Goal: Transaction & Acquisition: Purchase product/service

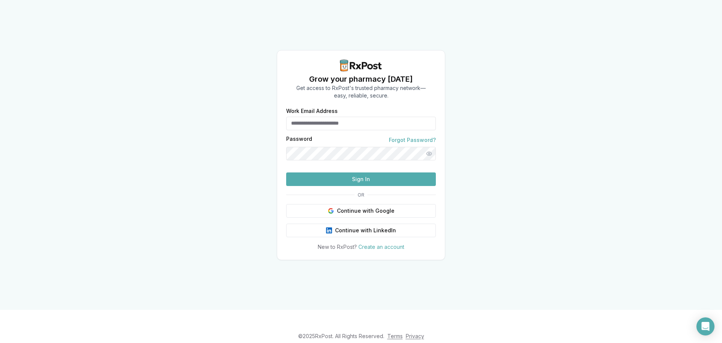
type input "**********"
click at [340, 186] on button "Sign In" at bounding box center [361, 179] width 150 height 14
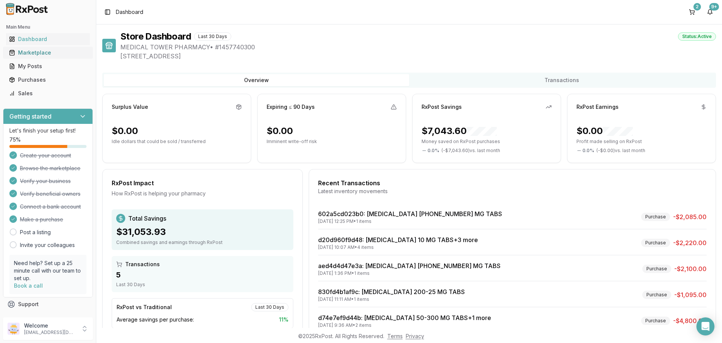
click at [29, 52] on div "Marketplace" at bounding box center [48, 53] width 78 height 8
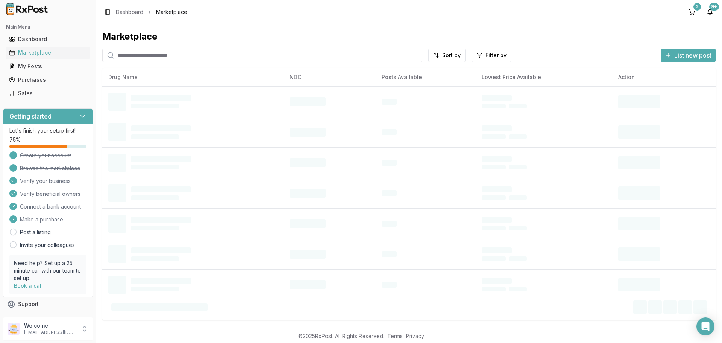
click at [142, 56] on input "search" at bounding box center [262, 56] width 320 height 14
type input "********"
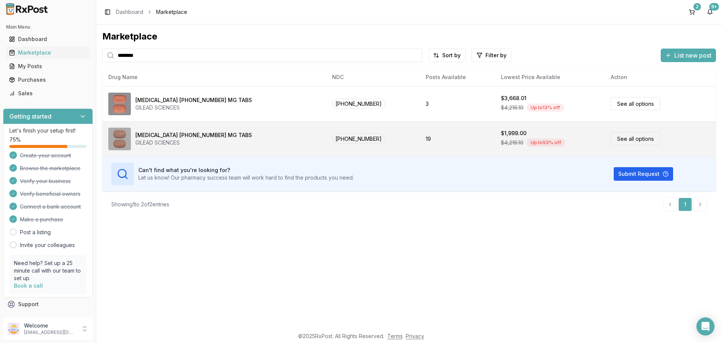
click at [178, 144] on div "GILEAD SCIENCES" at bounding box center [193, 143] width 117 height 8
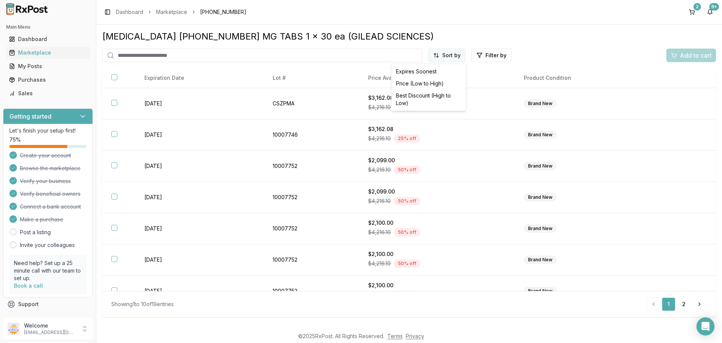
click at [452, 53] on html "Main Menu Dashboard Marketplace My Posts Purchases Sales Getting started Let's …" at bounding box center [361, 171] width 722 height 343
click at [428, 83] on div "Price (Low to High)" at bounding box center [428, 83] width 71 height 12
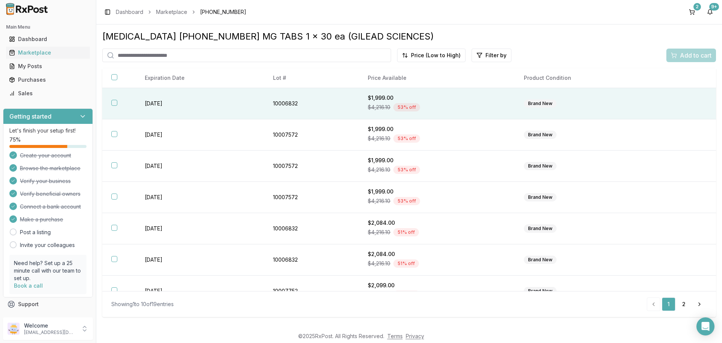
click at [114, 104] on button "button" at bounding box center [114, 103] width 6 height 6
click at [694, 58] on span "Add to cart" at bounding box center [696, 55] width 32 height 9
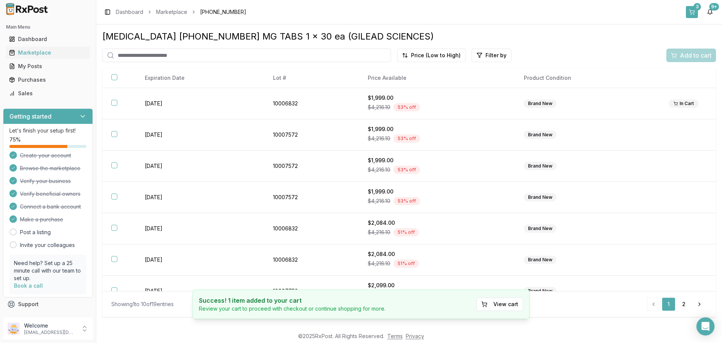
click at [690, 15] on button "3" at bounding box center [692, 12] width 12 height 12
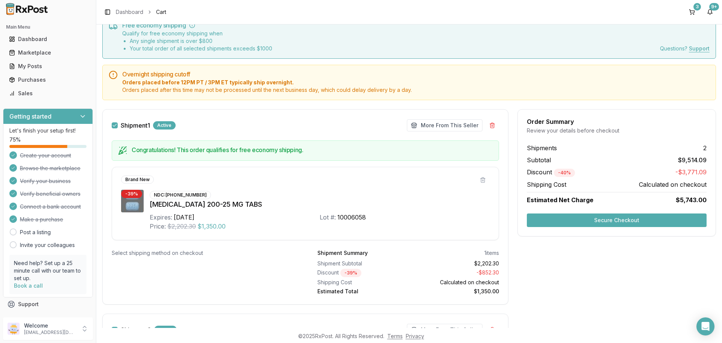
scroll to position [75, 0]
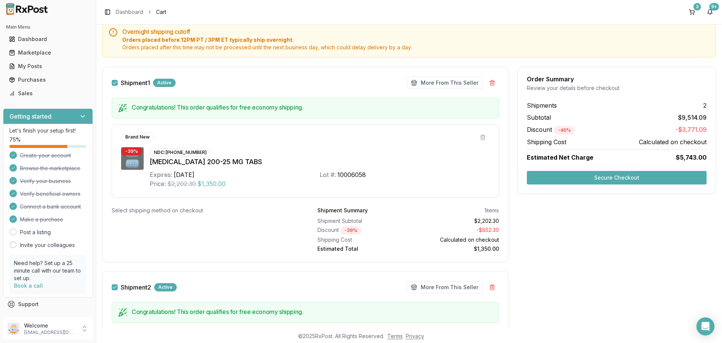
click at [588, 177] on button "Secure Checkout" at bounding box center [617, 178] width 180 height 14
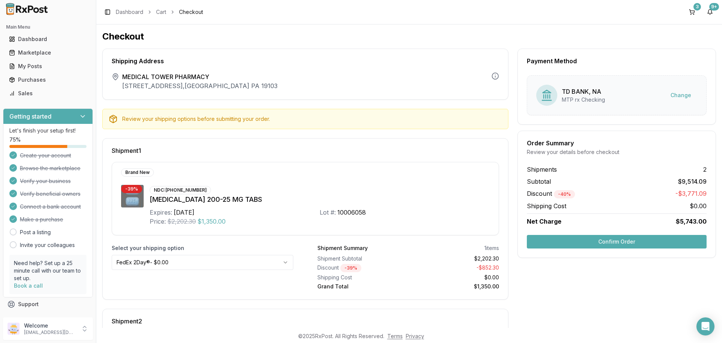
click at [617, 240] on button "Confirm Order" at bounding box center [617, 242] width 180 height 14
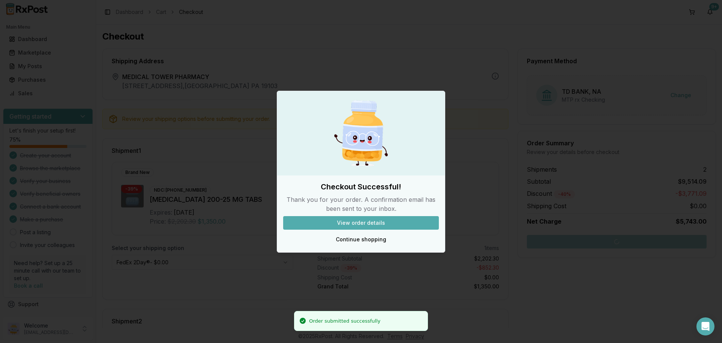
click at [356, 219] on button "View order details" at bounding box center [361, 223] width 156 height 14
